Goal: Navigation & Orientation: Find specific page/section

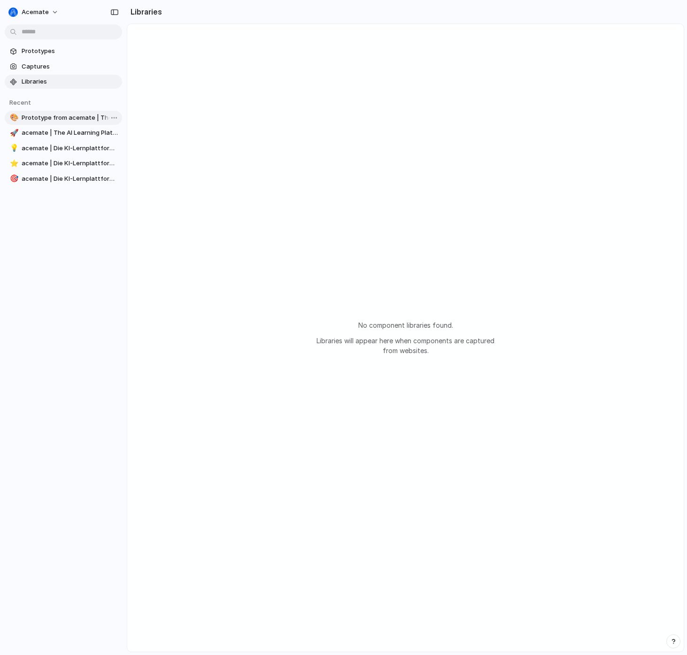
click at [50, 117] on span "Prototype from acemate | The AI Learning Platform for Students and Educators" at bounding box center [70, 117] width 97 height 9
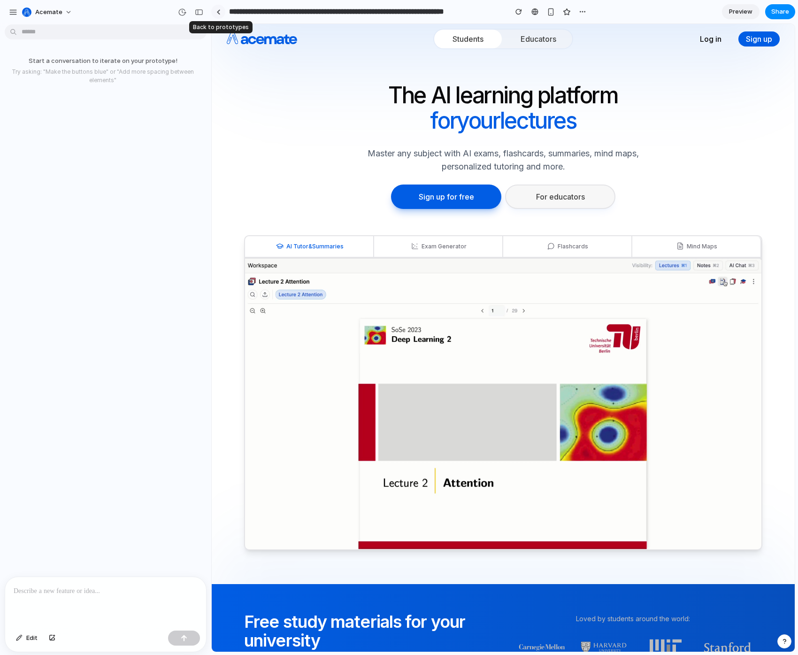
click at [214, 12] on link at bounding box center [218, 12] width 14 height 14
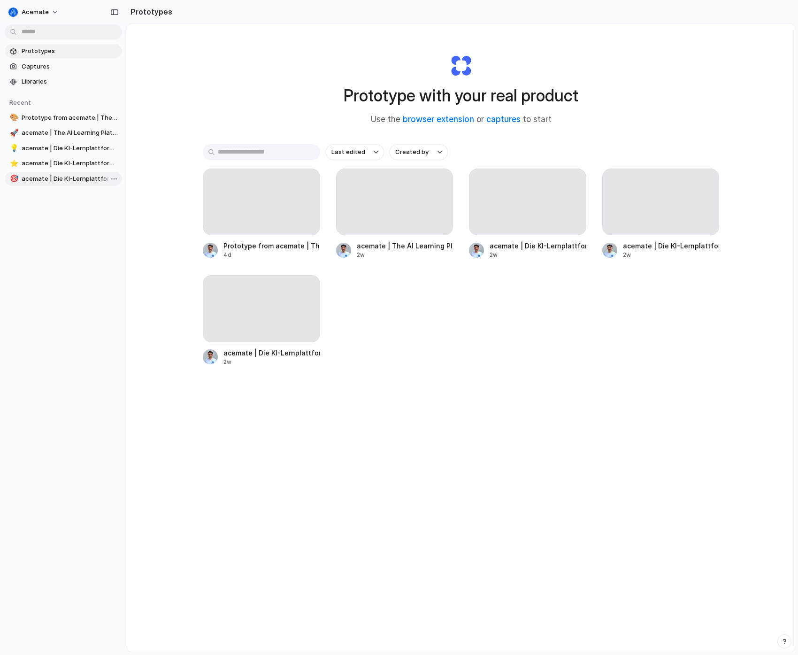
click at [32, 183] on link "🎯 acemate | Die KI-Lernplattform für Studierende und Lehrende" at bounding box center [63, 179] width 117 height 14
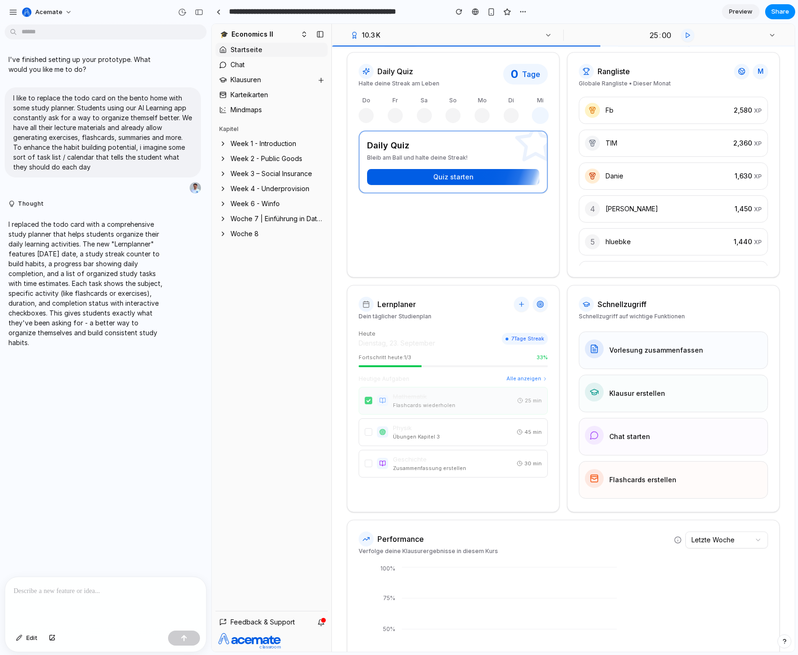
scroll to position [24, 0]
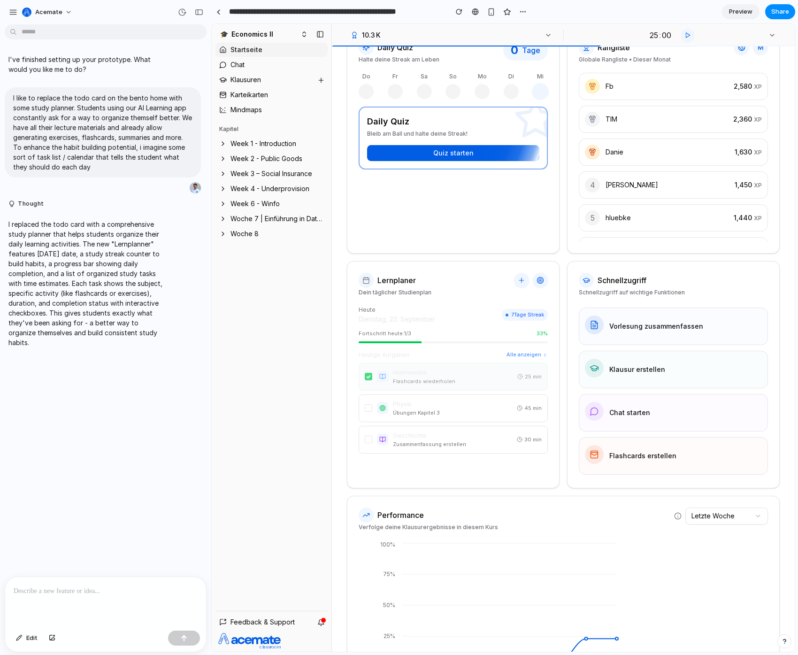
click at [440, 286] on div "Lernplaner Dein täglicher Studienplan" at bounding box center [454, 284] width 212 height 23
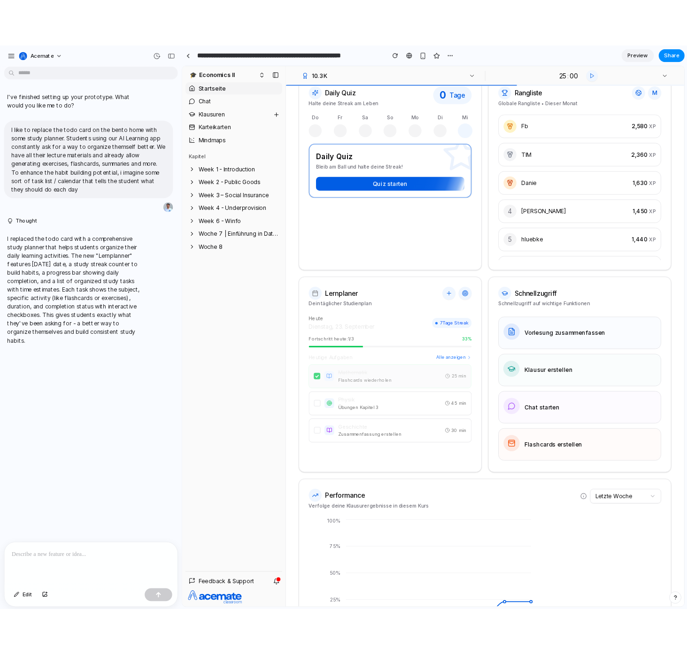
scroll to position [0, 0]
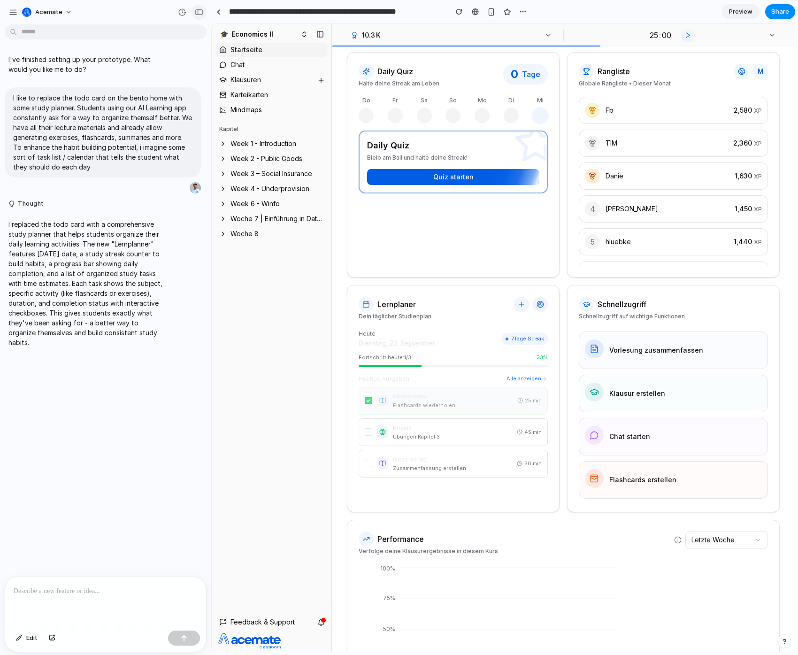
click at [203, 15] on button "button" at bounding box center [199, 12] width 15 height 15
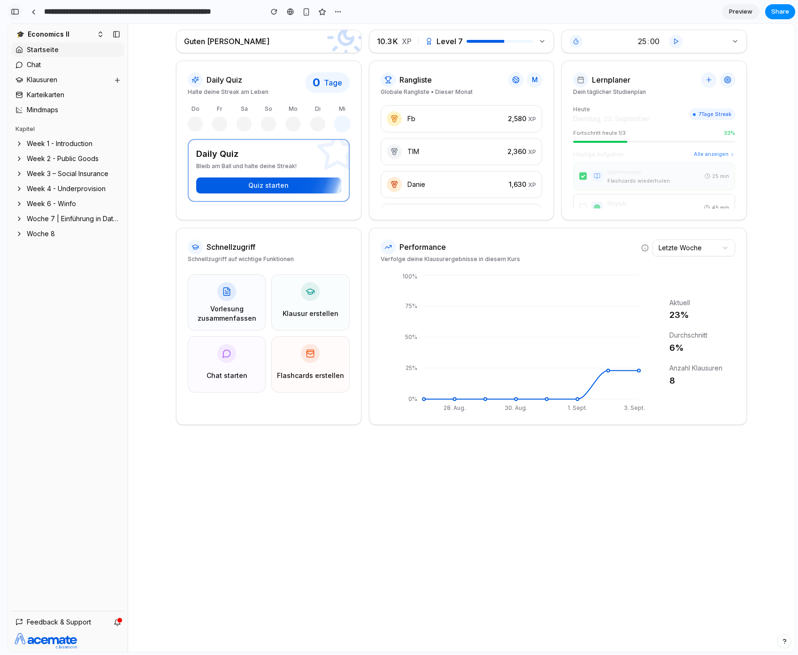
click at [11, 11] on div "button" at bounding box center [15, 11] width 8 height 7
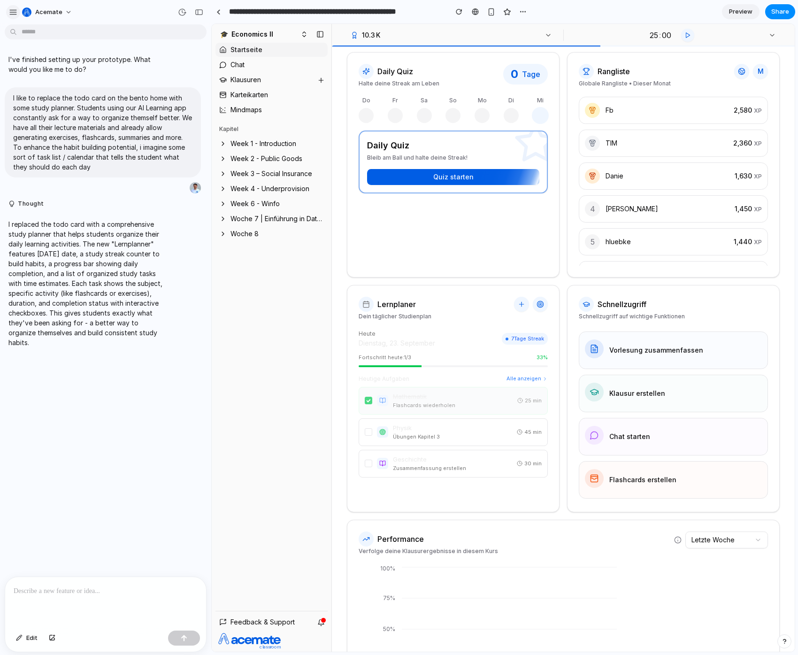
click at [13, 11] on div "button" at bounding box center [13, 12] width 8 height 8
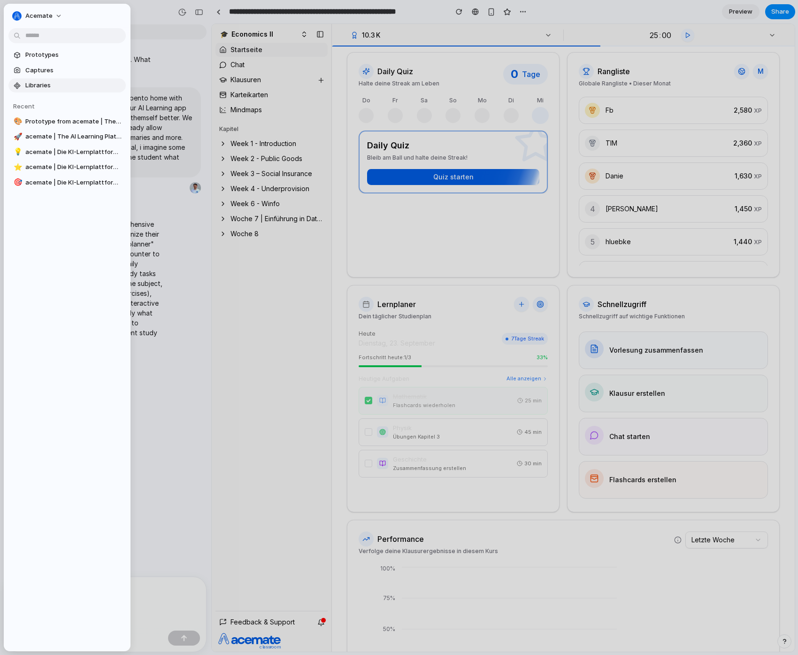
click at [35, 84] on span "Libraries" at bounding box center [73, 85] width 97 height 9
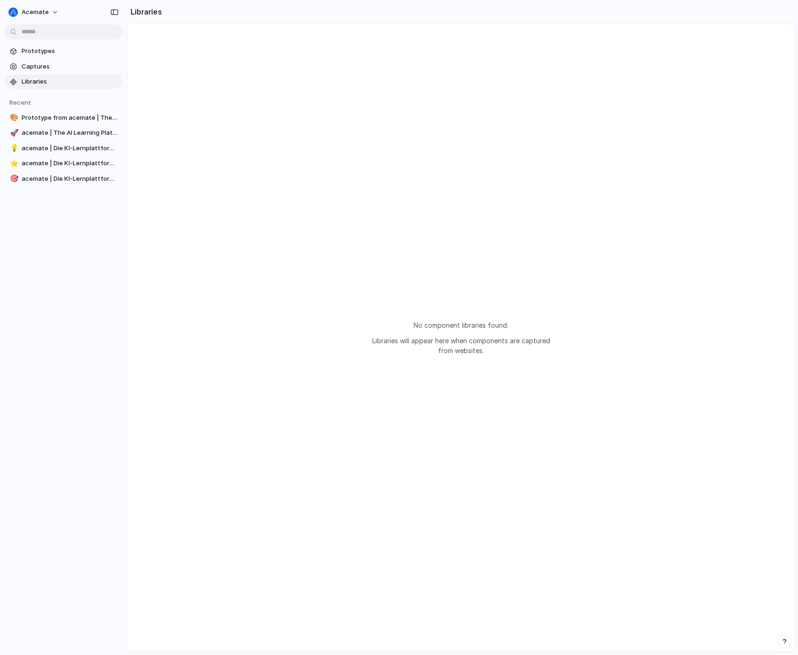
click at [324, 247] on div "No component libraries found. Libraries will appear here when components are ca…" at bounding box center [461, 338] width 668 height 628
click at [65, 68] on span "Captures" at bounding box center [70, 66] width 97 height 9
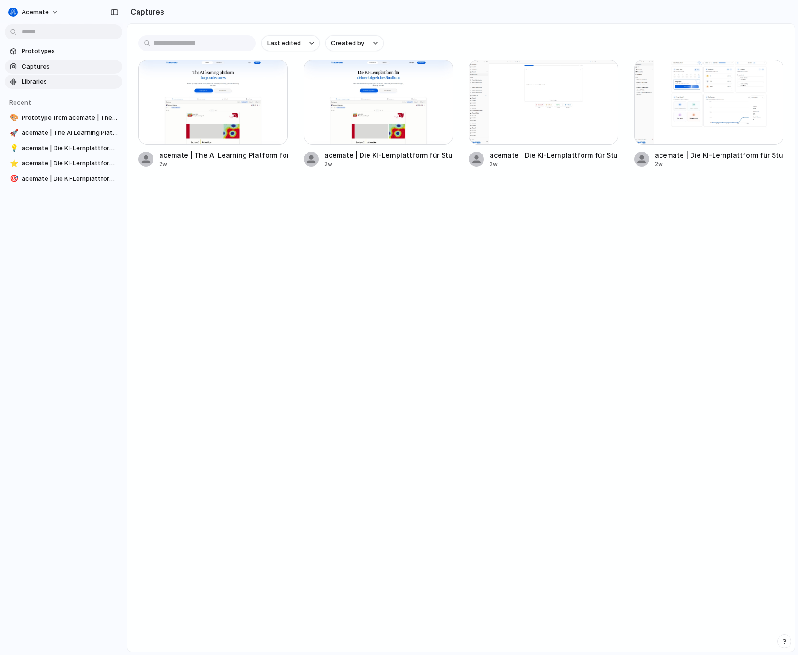
click at [59, 77] on span "Libraries" at bounding box center [70, 81] width 97 height 9
